Goal: Navigation & Orientation: Find specific page/section

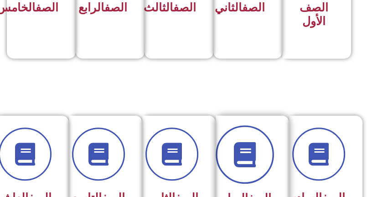
scroll to position [365, 0]
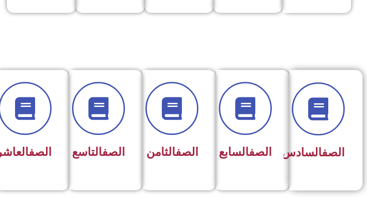
click at [326, 149] on link "الصف" at bounding box center [333, 151] width 23 height 13
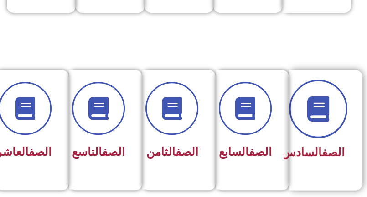
click at [323, 99] on icon at bounding box center [318, 108] width 25 height 25
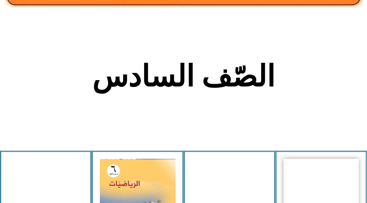
scroll to position [182, 0]
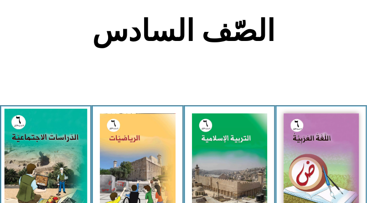
click at [26, 132] on img at bounding box center [46, 160] width 83 height 103
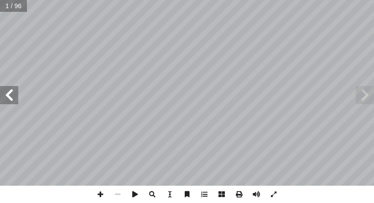
click at [7, 98] on span at bounding box center [9, 95] width 18 height 18
click at [6, 98] on span at bounding box center [9, 95] width 18 height 18
click at [96, 189] on span at bounding box center [100, 194] width 17 height 17
click at [113, 197] on span at bounding box center [117, 194] width 17 height 17
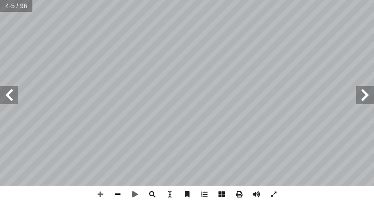
click at [113, 197] on span at bounding box center [117, 194] width 17 height 17
click at [16, 102] on span at bounding box center [9, 95] width 18 height 18
click at [98, 194] on span at bounding box center [100, 194] width 17 height 17
click at [370, 91] on span at bounding box center [365, 95] width 18 height 18
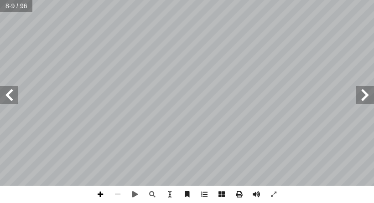
click at [96, 194] on span at bounding box center [100, 194] width 17 height 17
click at [202, 62] on html "الصفحة الرئيسية الصف الأول الصف الثاني الصف الثالث الصف الرابع الصف الخامس الصف…" at bounding box center [187, 31] width 374 height 62
click at [98, 200] on span at bounding box center [100, 194] width 17 height 17
click at [96, 194] on span at bounding box center [100, 194] width 17 height 17
